Goal: Find specific page/section: Find specific page/section

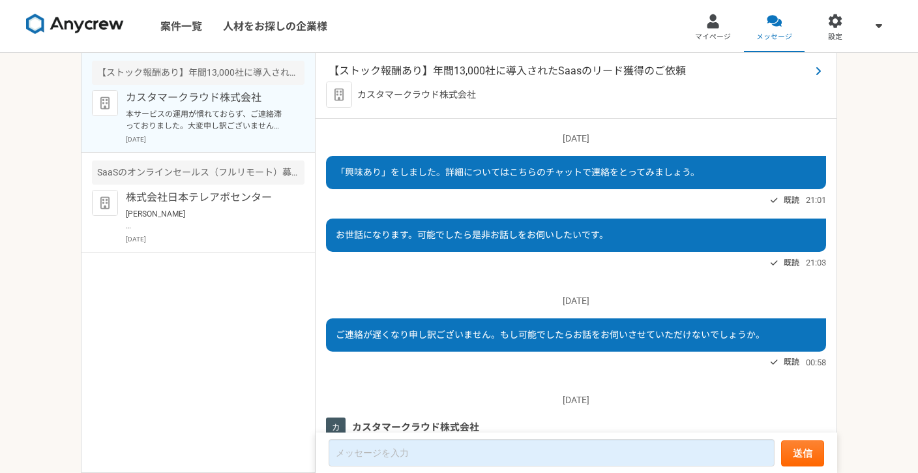
click at [462, 72] on span "【ストック報酬あり】年間13,000社に導入されたSaasのリード獲得のご依頼" at bounding box center [570, 71] width 482 height 16
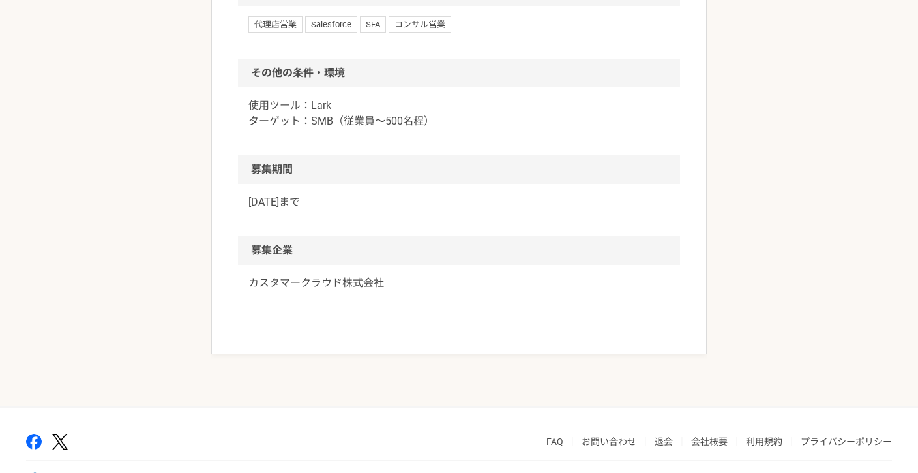
scroll to position [1014, 0]
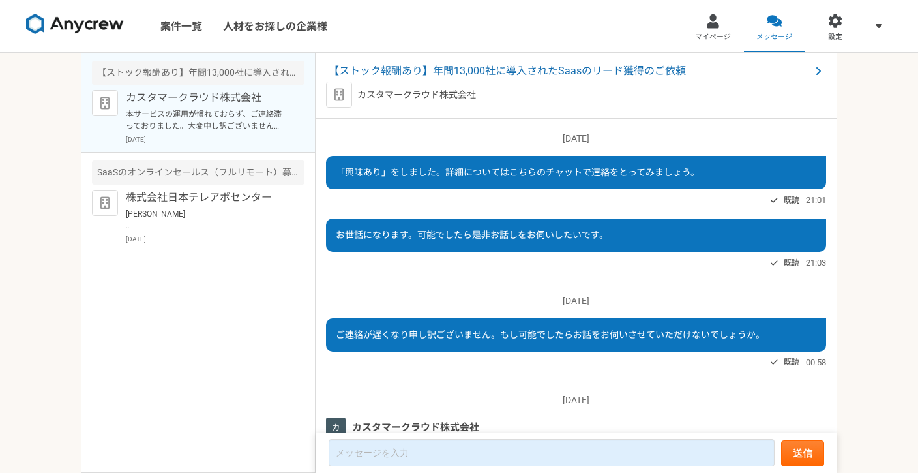
scroll to position [207, 0]
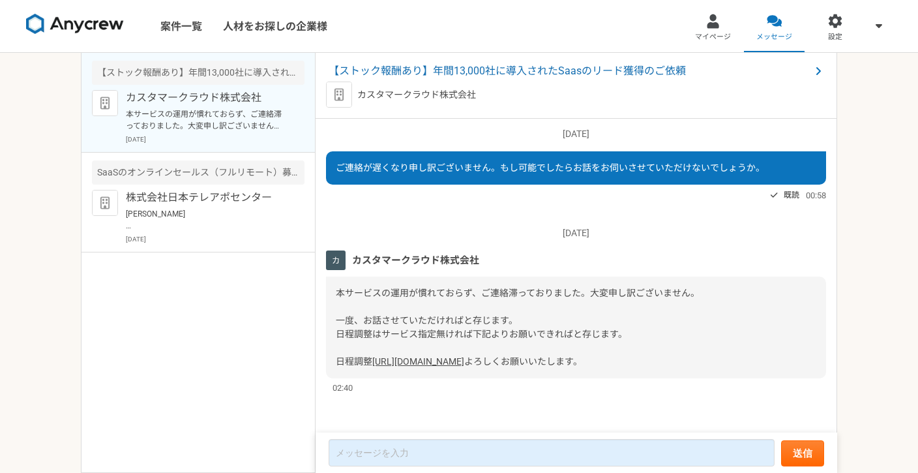
click at [464, 356] on link "[URL][DOMAIN_NAME]" at bounding box center [418, 361] width 92 height 10
